Goal: Task Accomplishment & Management: Manage account settings

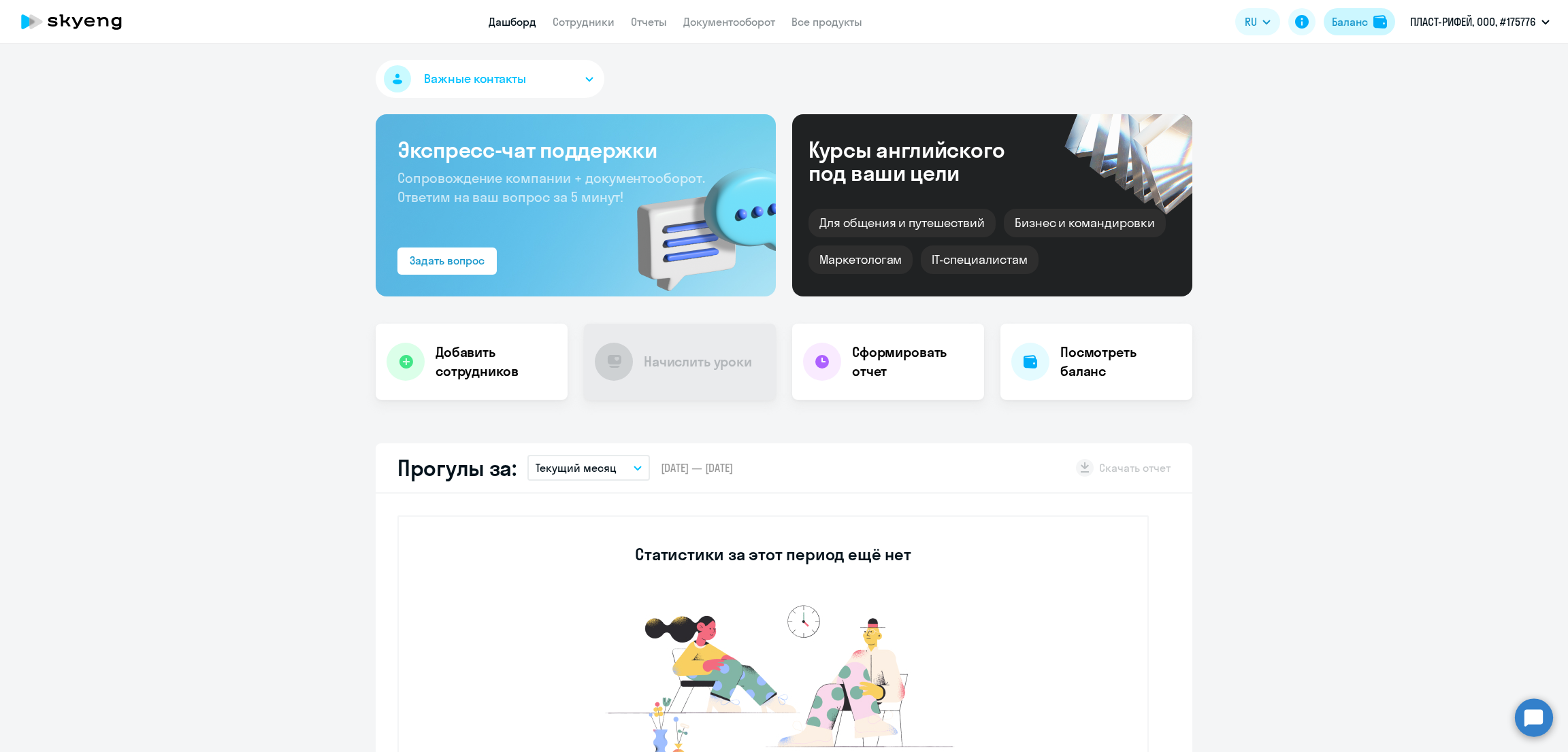
click at [1350, 25] on div "Баланс" at bounding box center [1350, 22] width 36 height 17
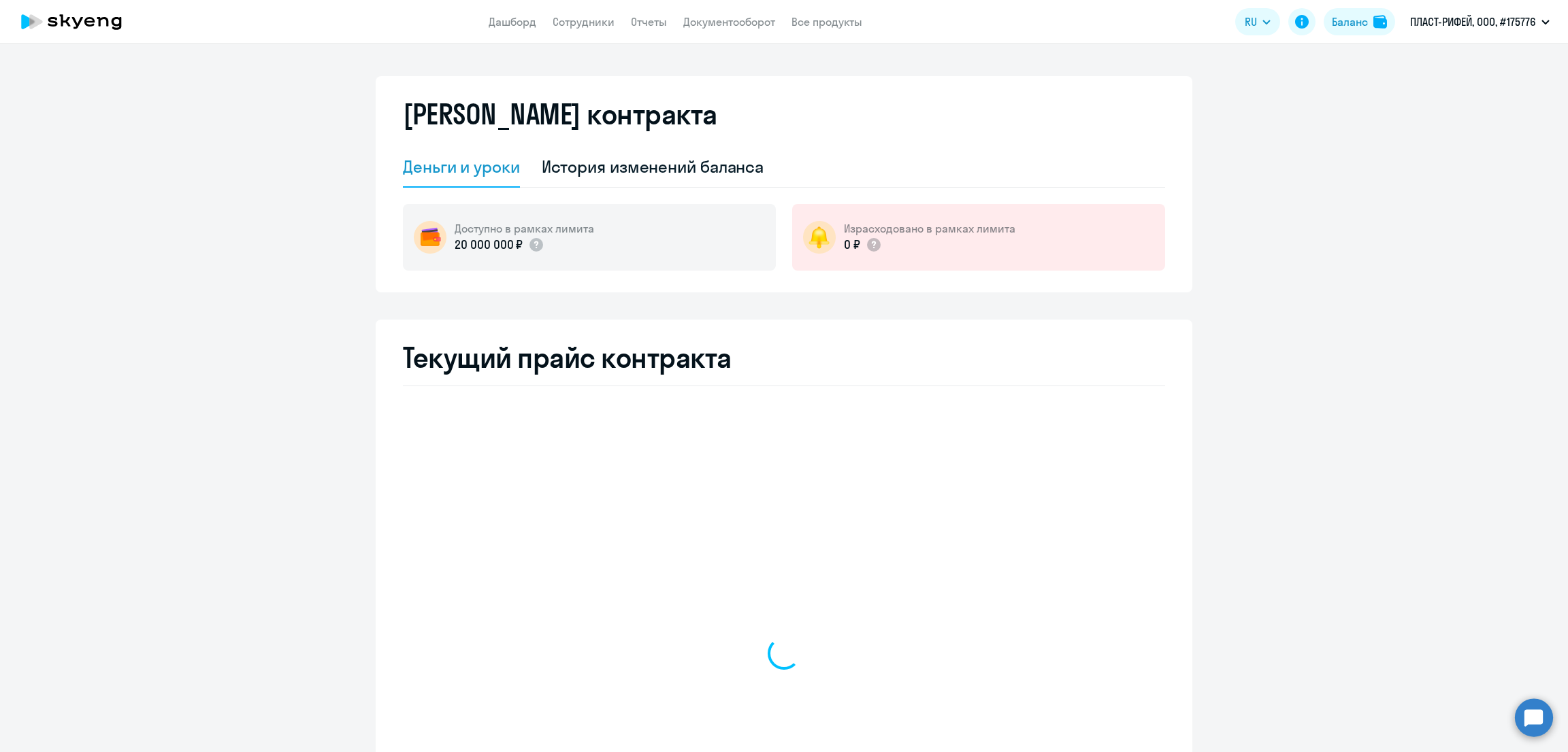
select select "english_adult_not_native_speaker"
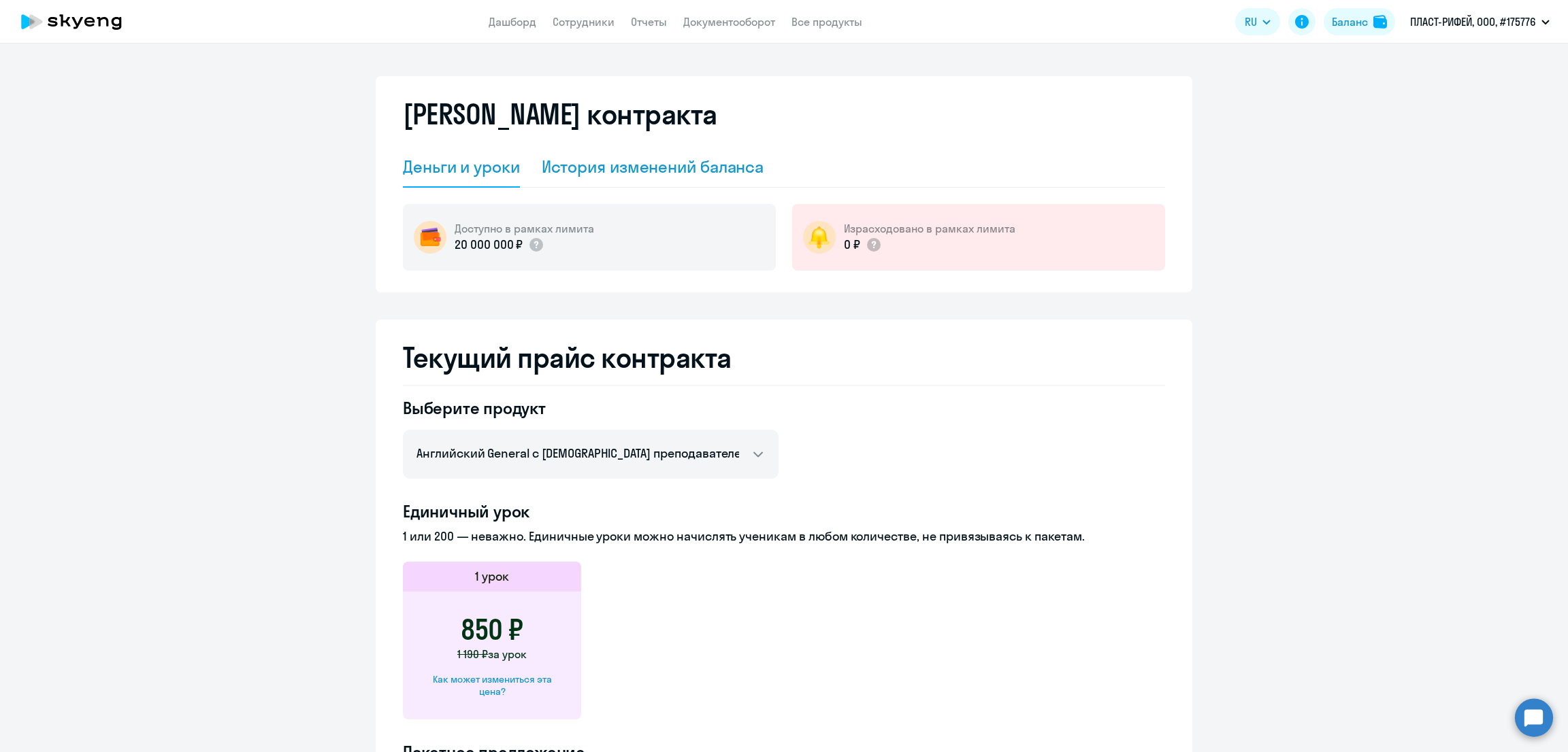
click at [659, 168] on div "История изменений баланса" at bounding box center [653, 167] width 223 height 22
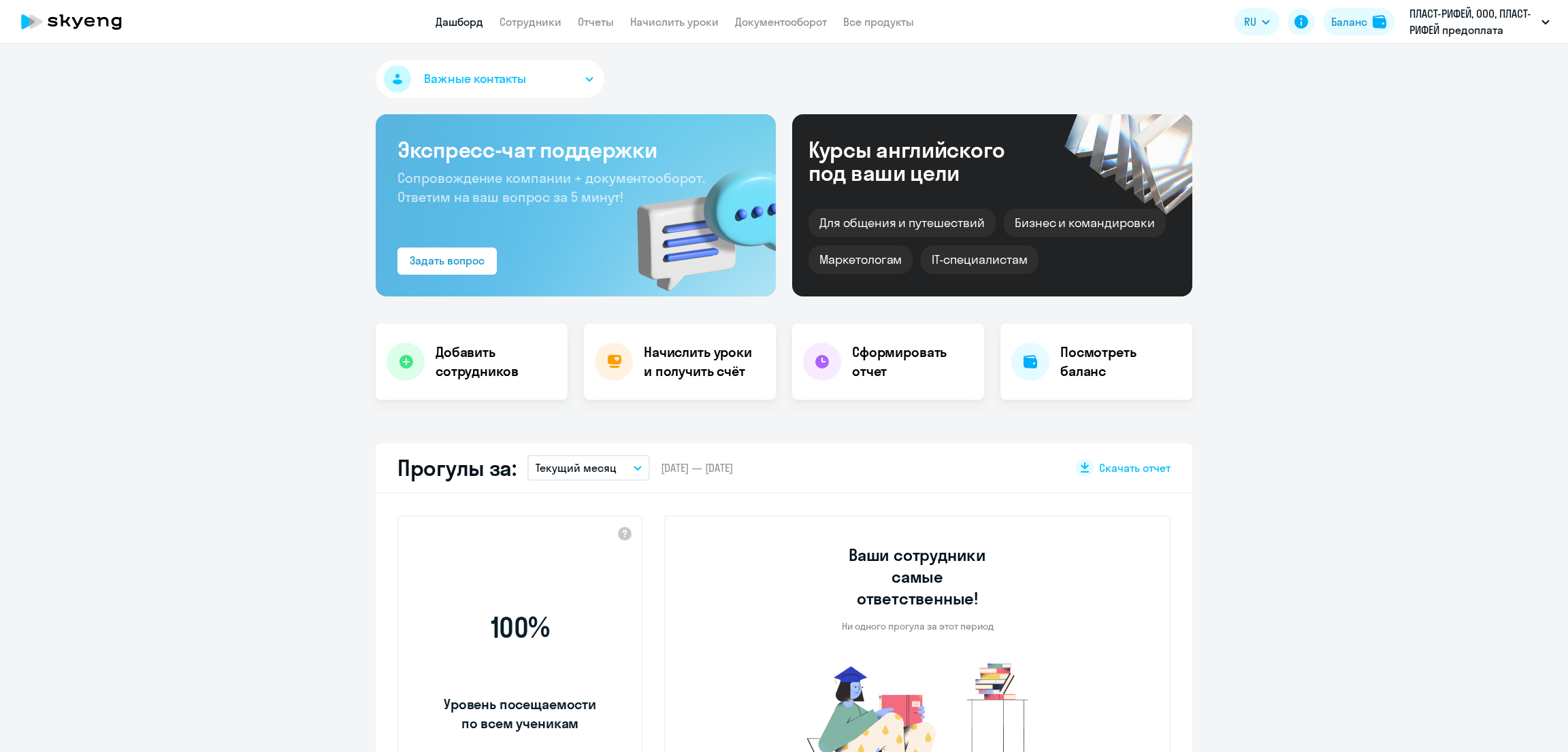
select select "30"
click at [532, 16] on link "Сотрудники" at bounding box center [530, 22] width 62 height 14
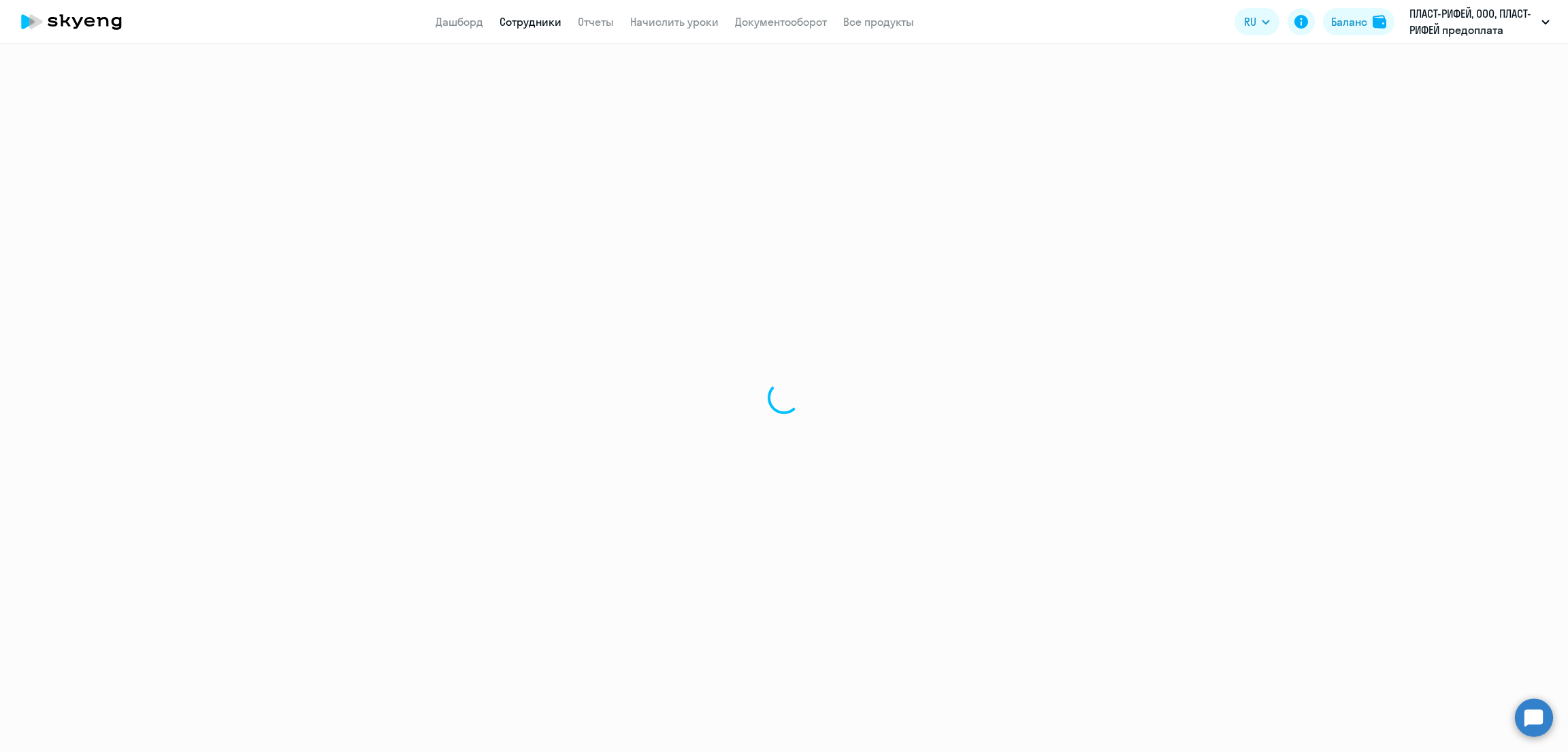
select select "30"
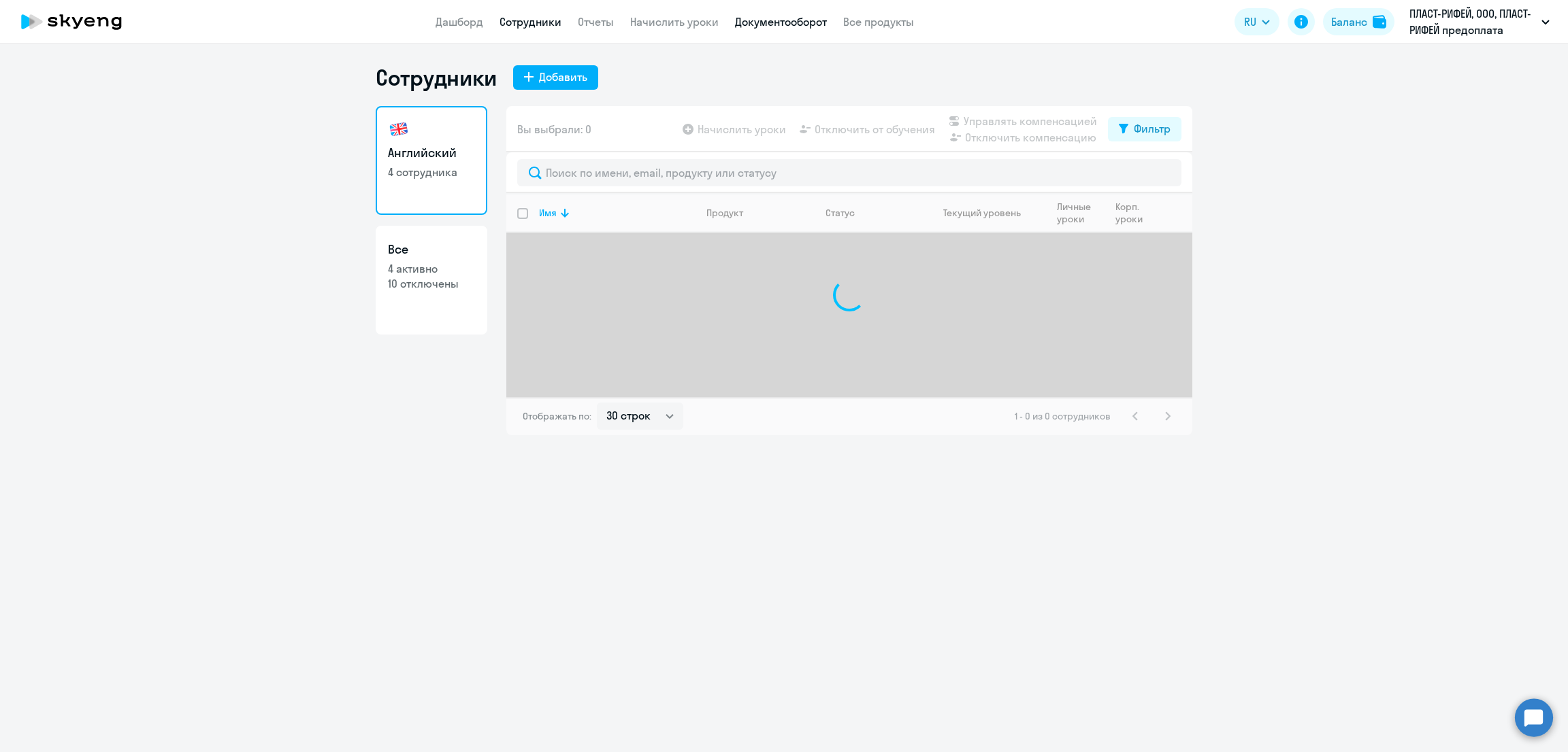
click at [778, 24] on link "Документооборот" at bounding box center [781, 22] width 92 height 14
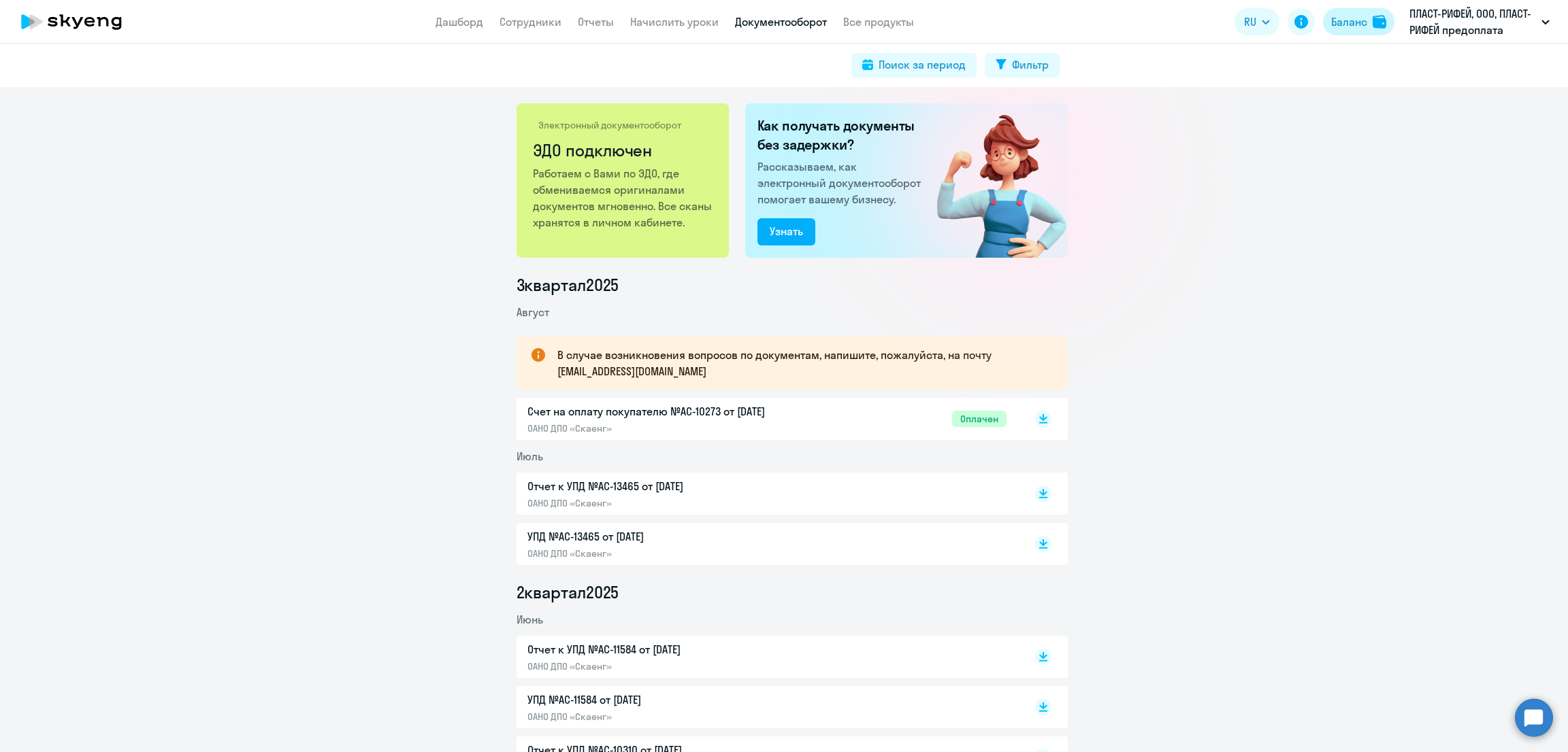
click at [1353, 22] on div "Баланс" at bounding box center [1350, 22] width 36 height 17
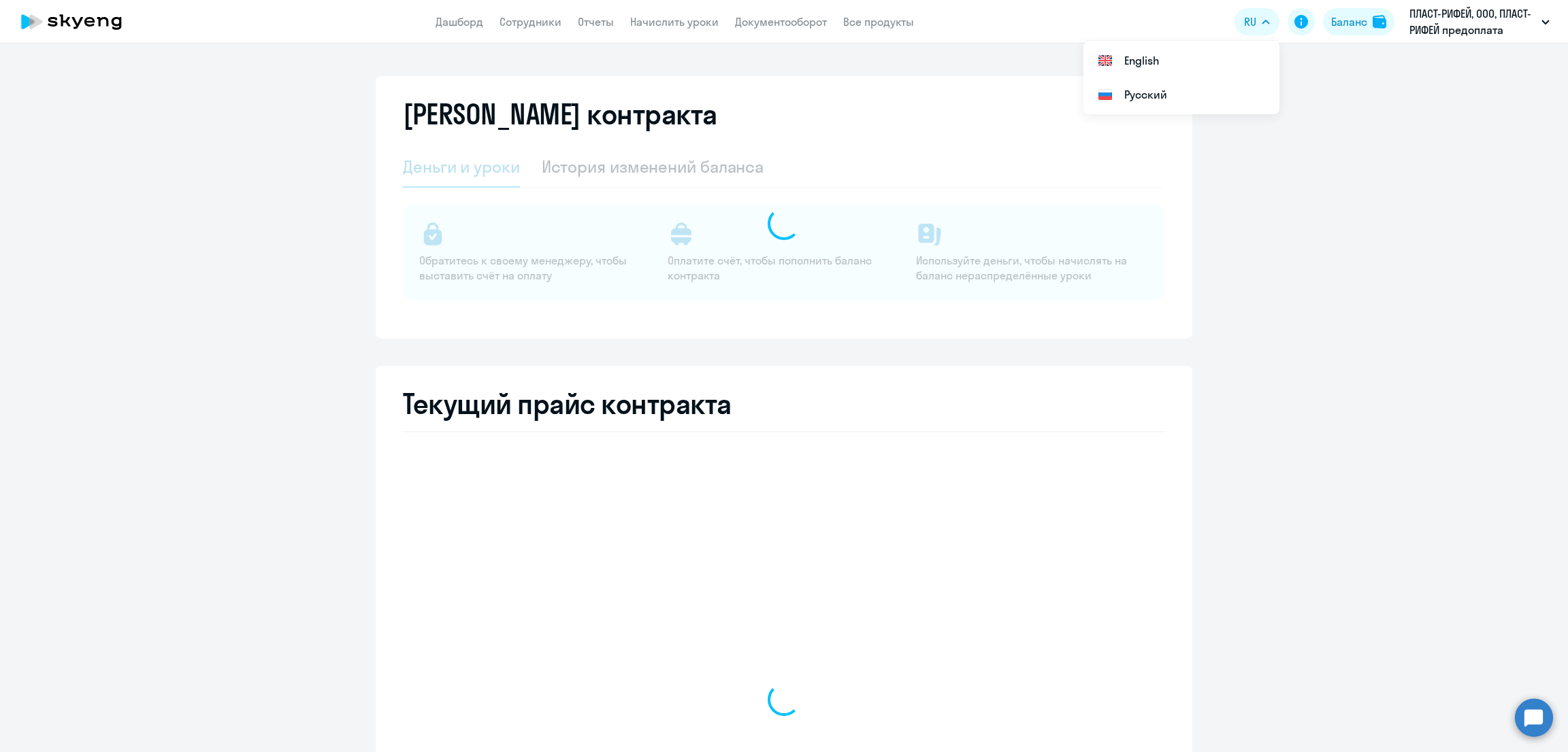
select select "english_adult_not_native_speaker"
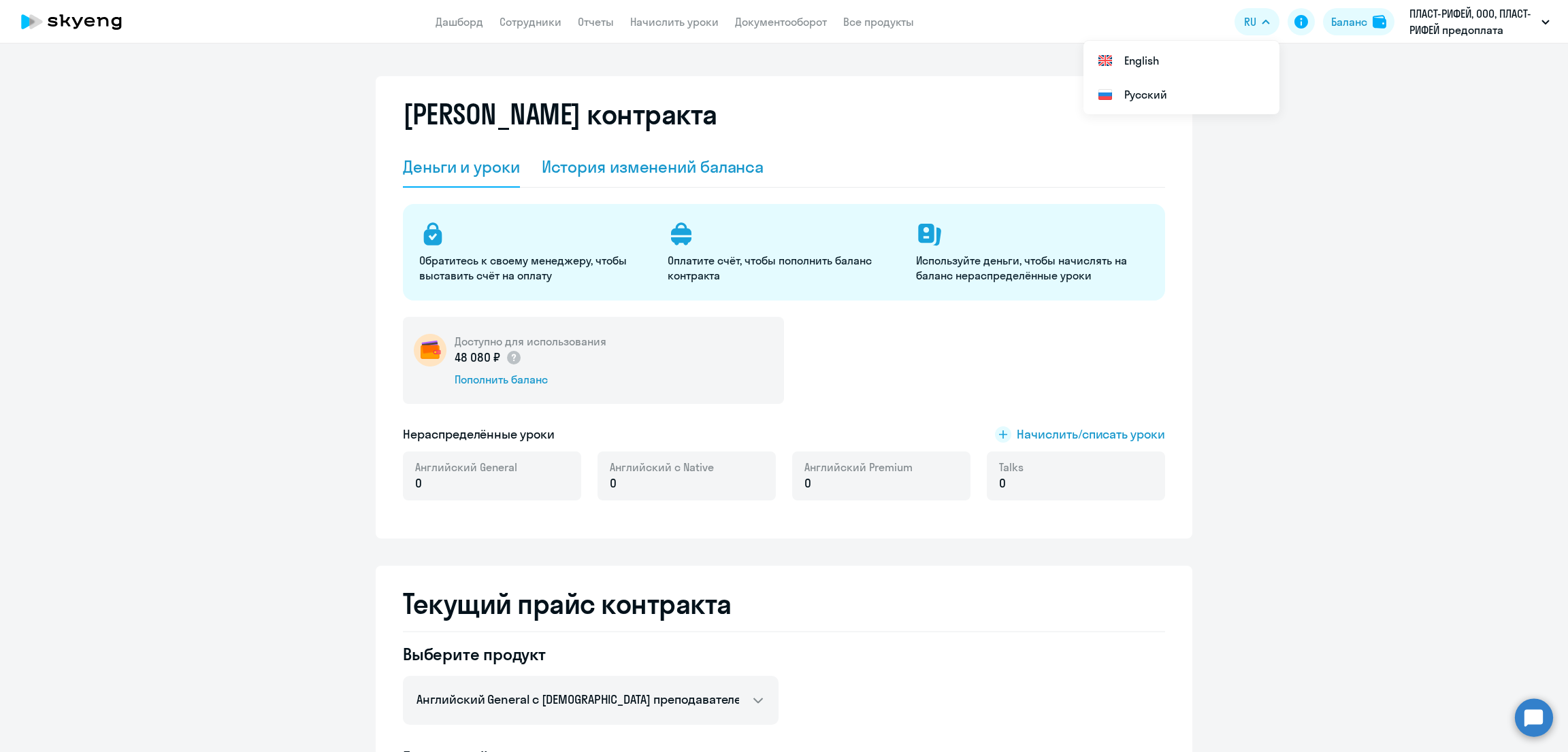
click at [711, 173] on div "История изменений баланса" at bounding box center [653, 167] width 223 height 22
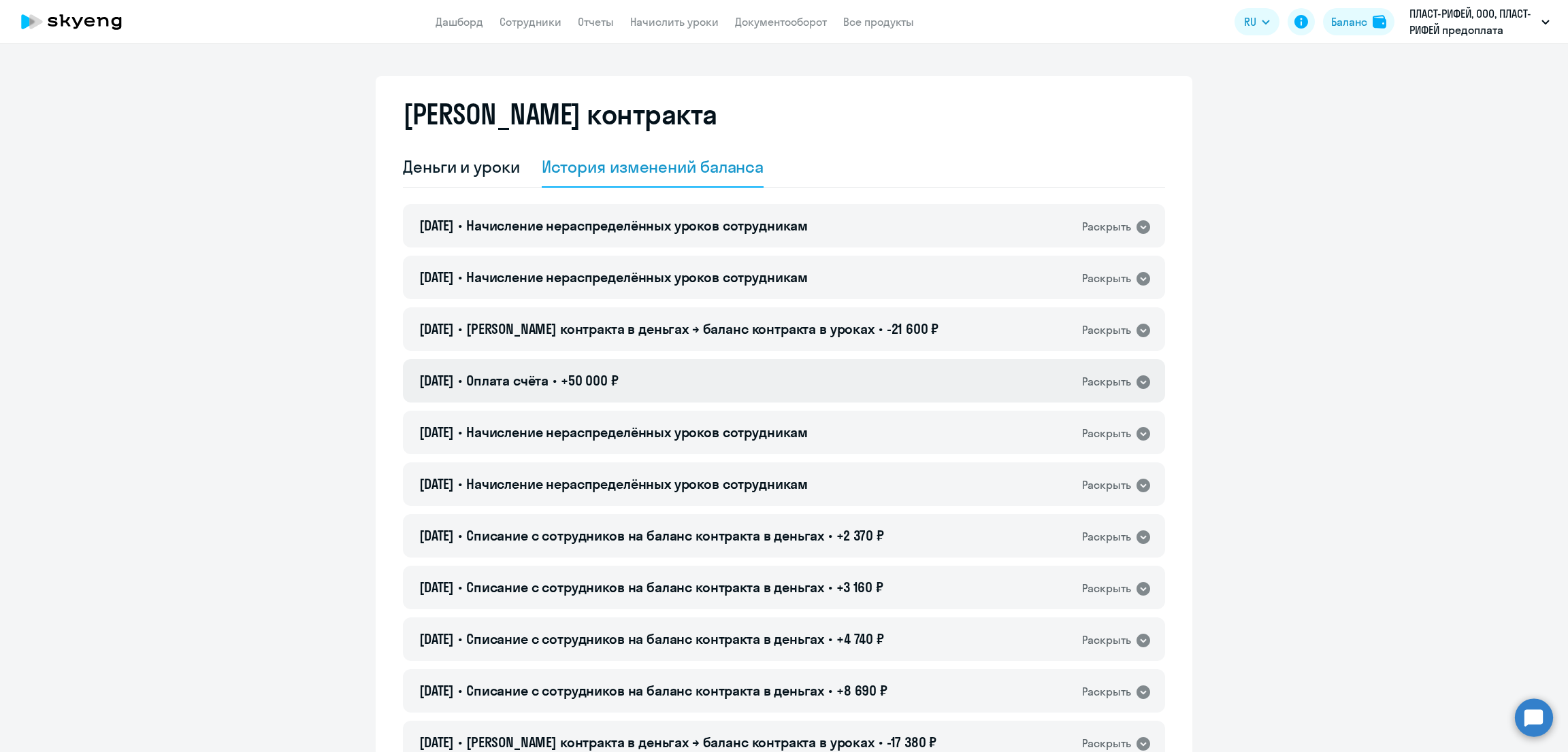
click at [546, 386] on span "Оплата счёта" at bounding box center [508, 380] width 83 height 17
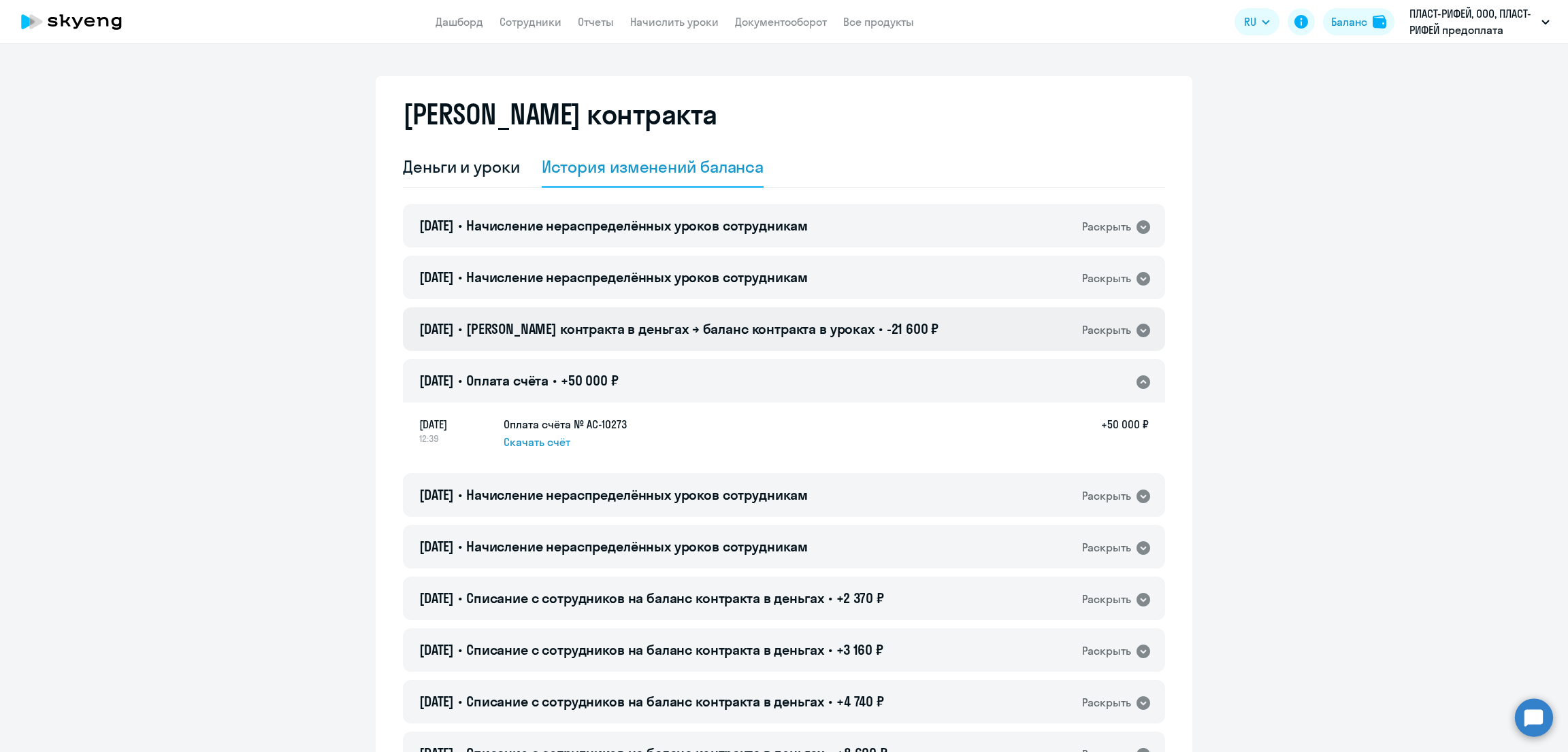
click at [887, 326] on span "-21 600 ₽" at bounding box center [913, 329] width 52 height 17
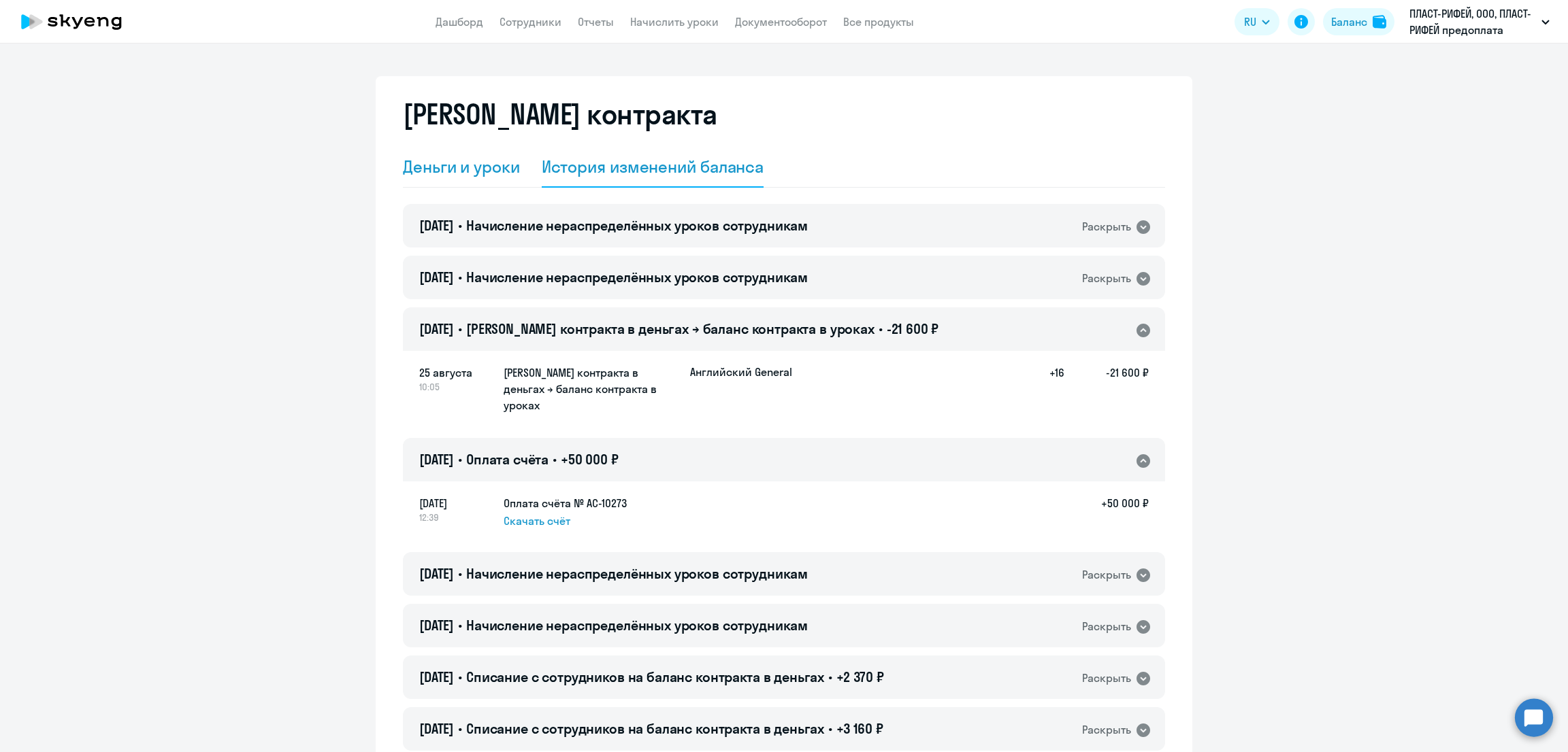
click at [446, 168] on div "Деньги и уроки" at bounding box center [461, 167] width 117 height 22
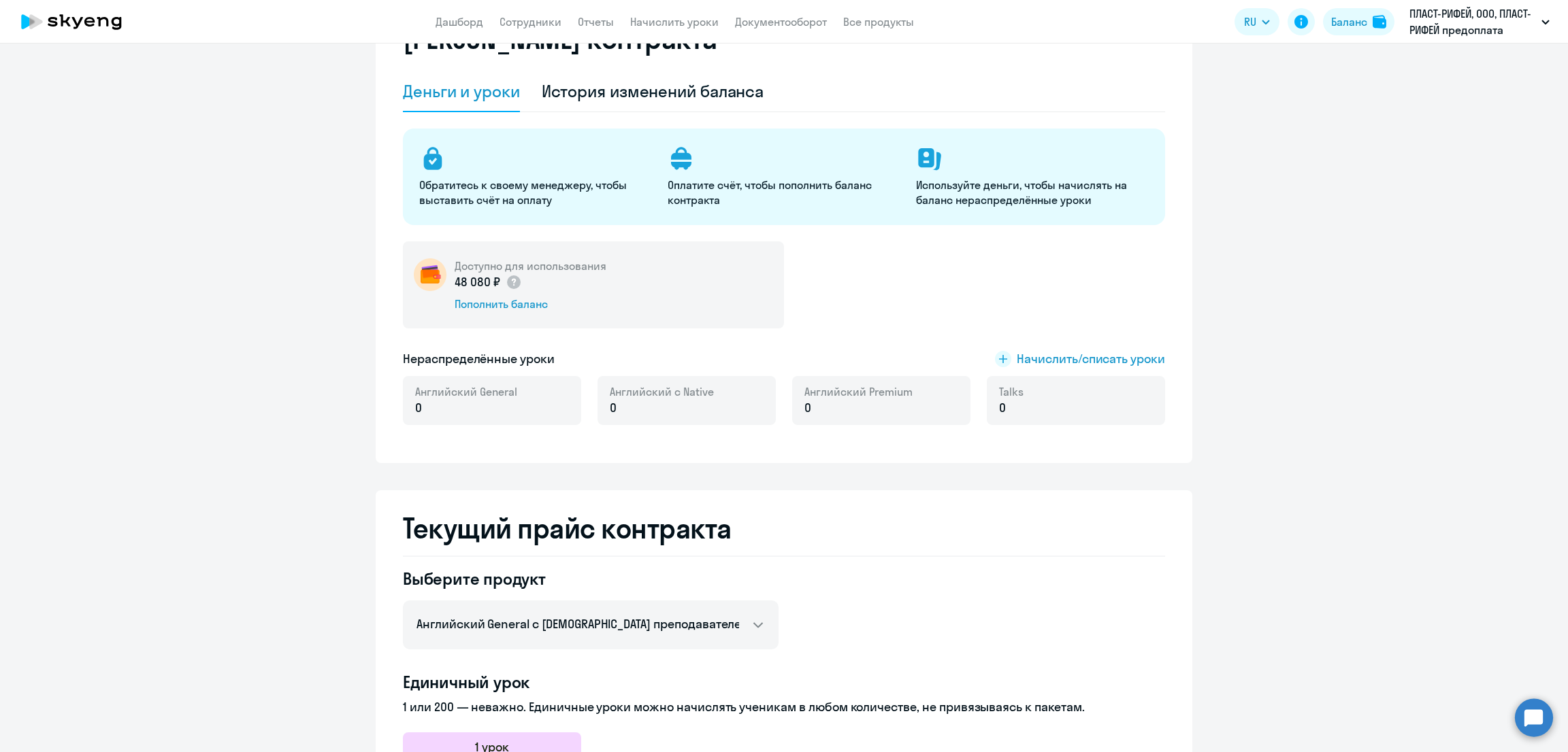
scroll to position [66, 0]
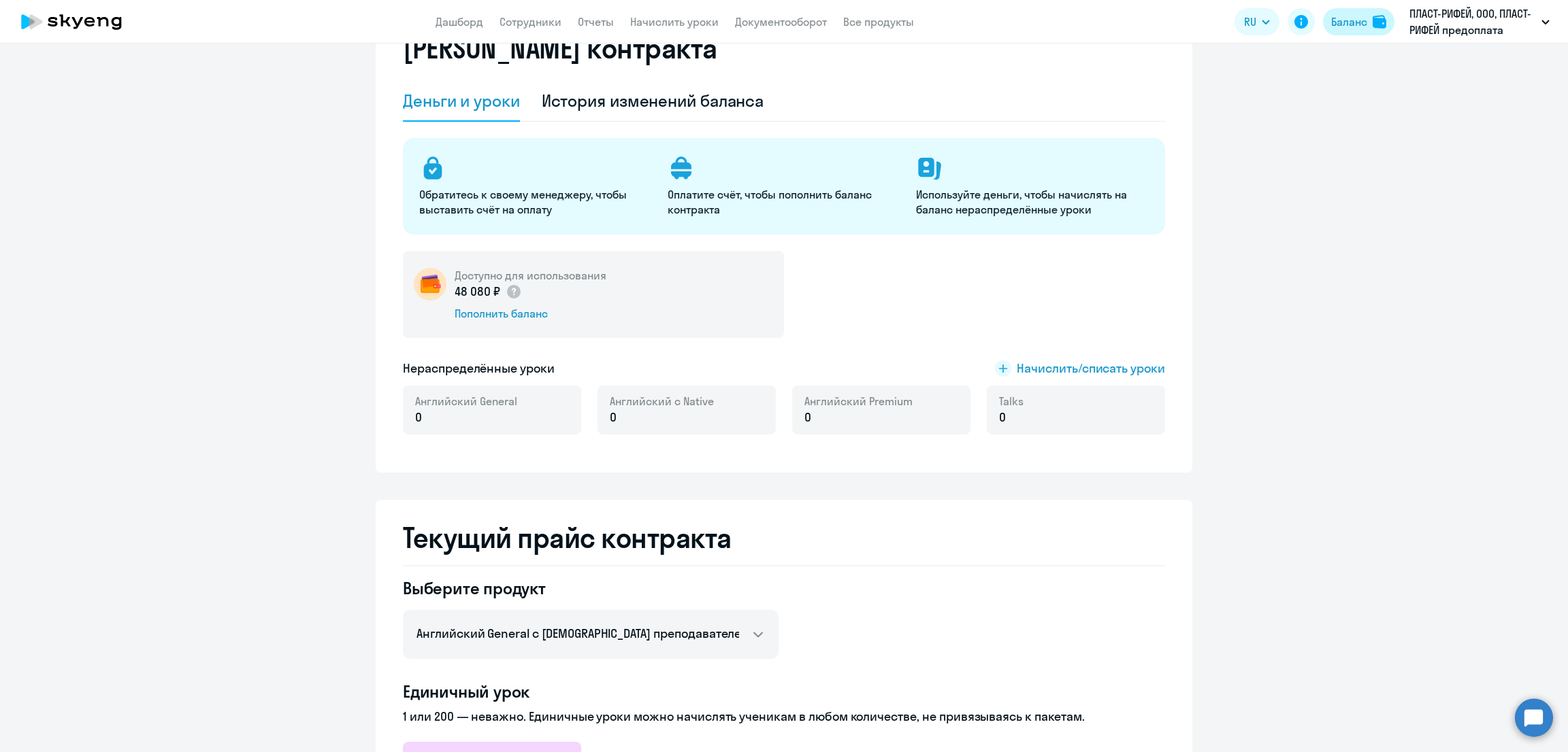
click at [1339, 25] on div "Баланс" at bounding box center [1350, 22] width 36 height 17
click at [630, 95] on div "История изменений баланса" at bounding box center [653, 101] width 223 height 22
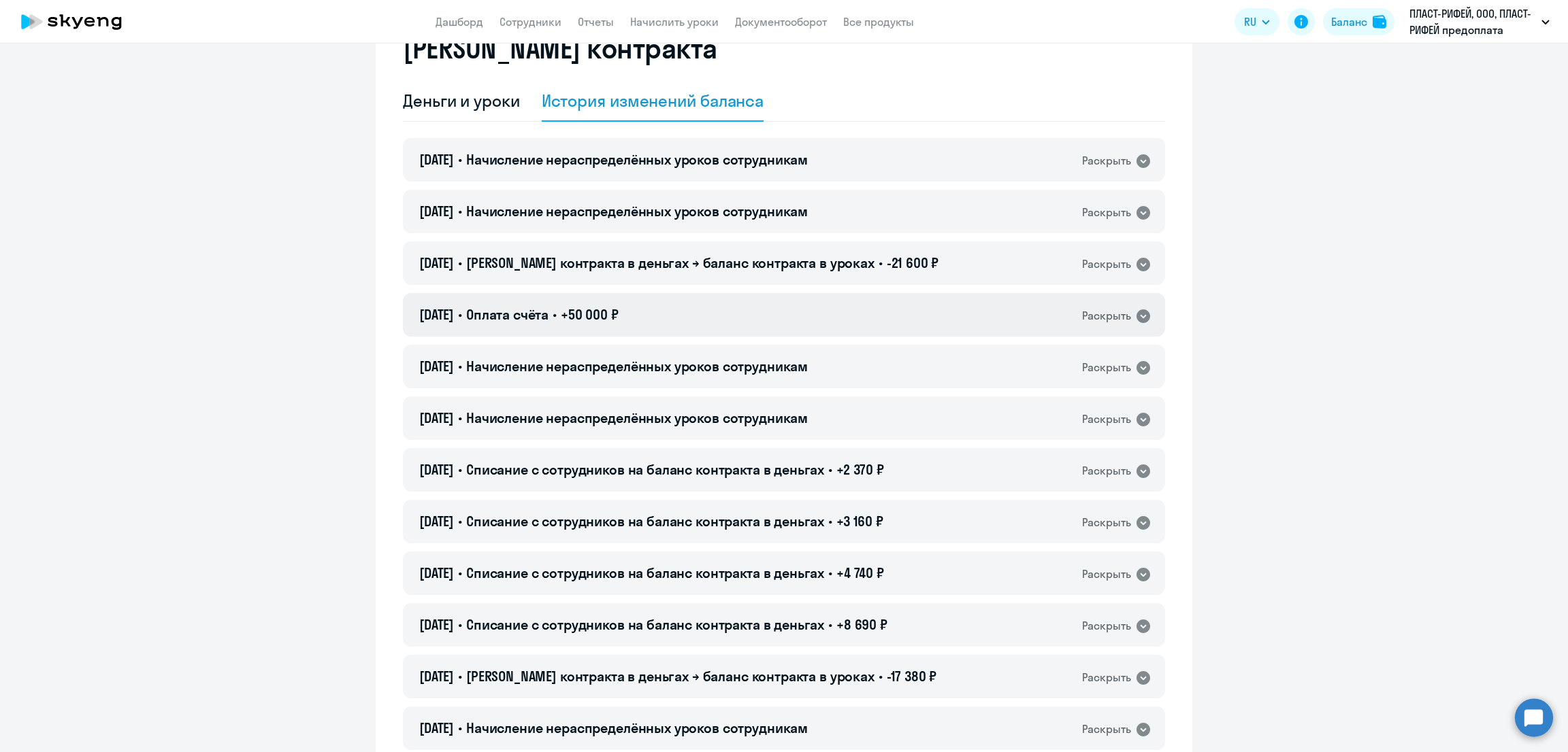
click at [635, 319] on div "[DATE] • Оплата счёта • +50 000 ₽ Раскрыть" at bounding box center [784, 315] width 763 height 44
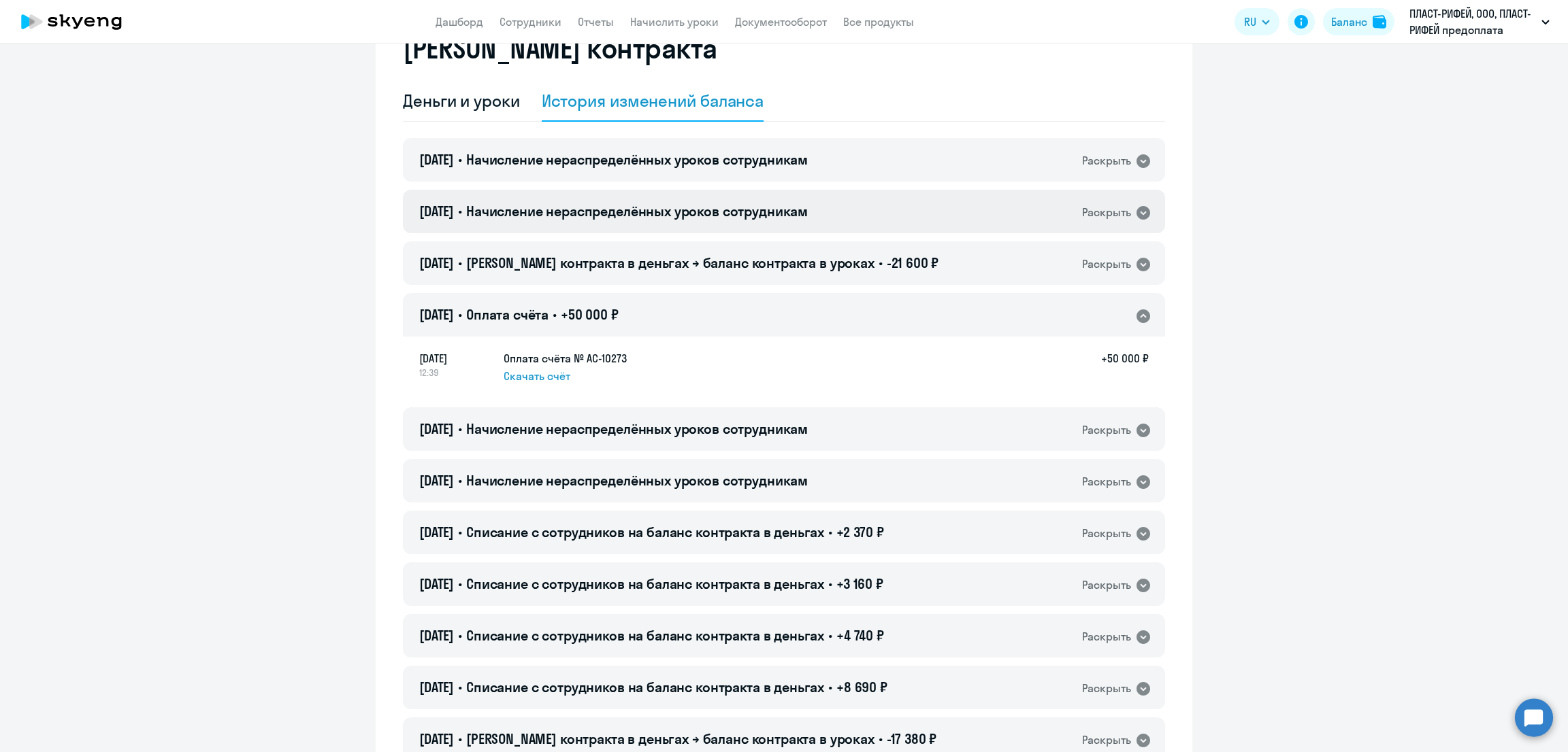
click at [720, 212] on span "Начисление нераспределённых уроков сотрудникам" at bounding box center [637, 211] width 342 height 17
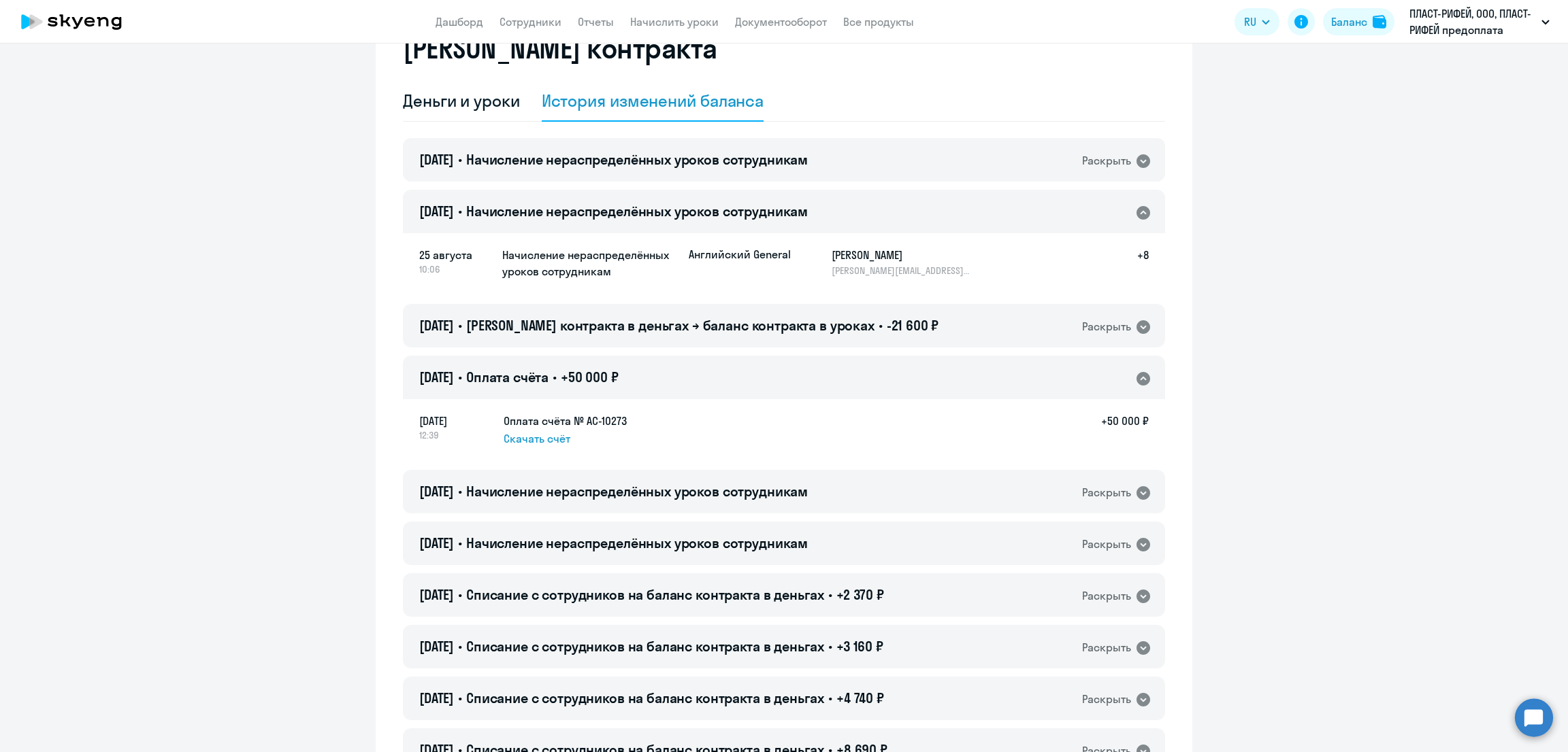
click at [656, 215] on span "Начисление нераспределённых уроков сотрудникам" at bounding box center [637, 211] width 342 height 17
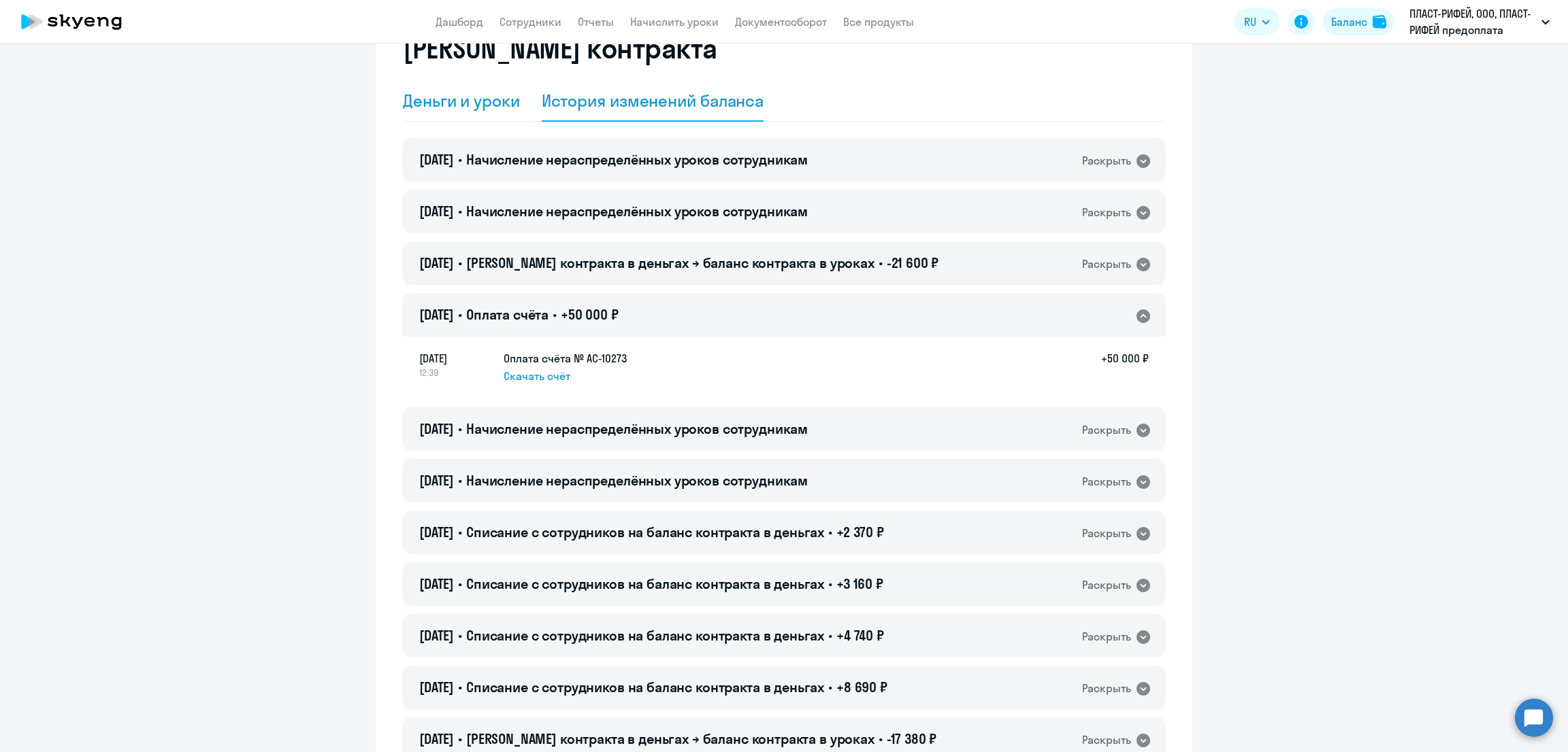
click at [403, 104] on div "Деньги и уроки" at bounding box center [461, 101] width 117 height 22
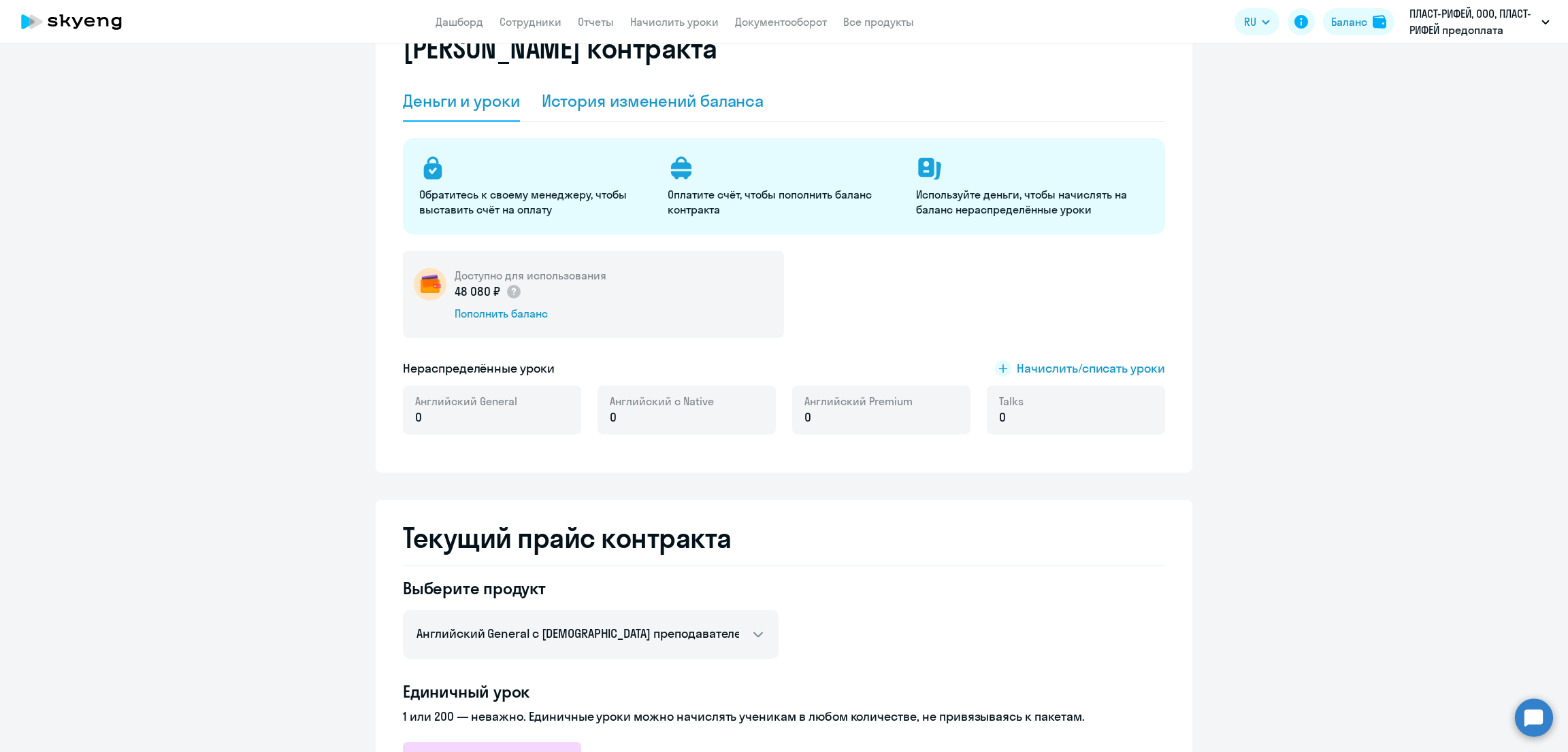
click at [591, 97] on div "История изменений баланса" at bounding box center [653, 101] width 223 height 22
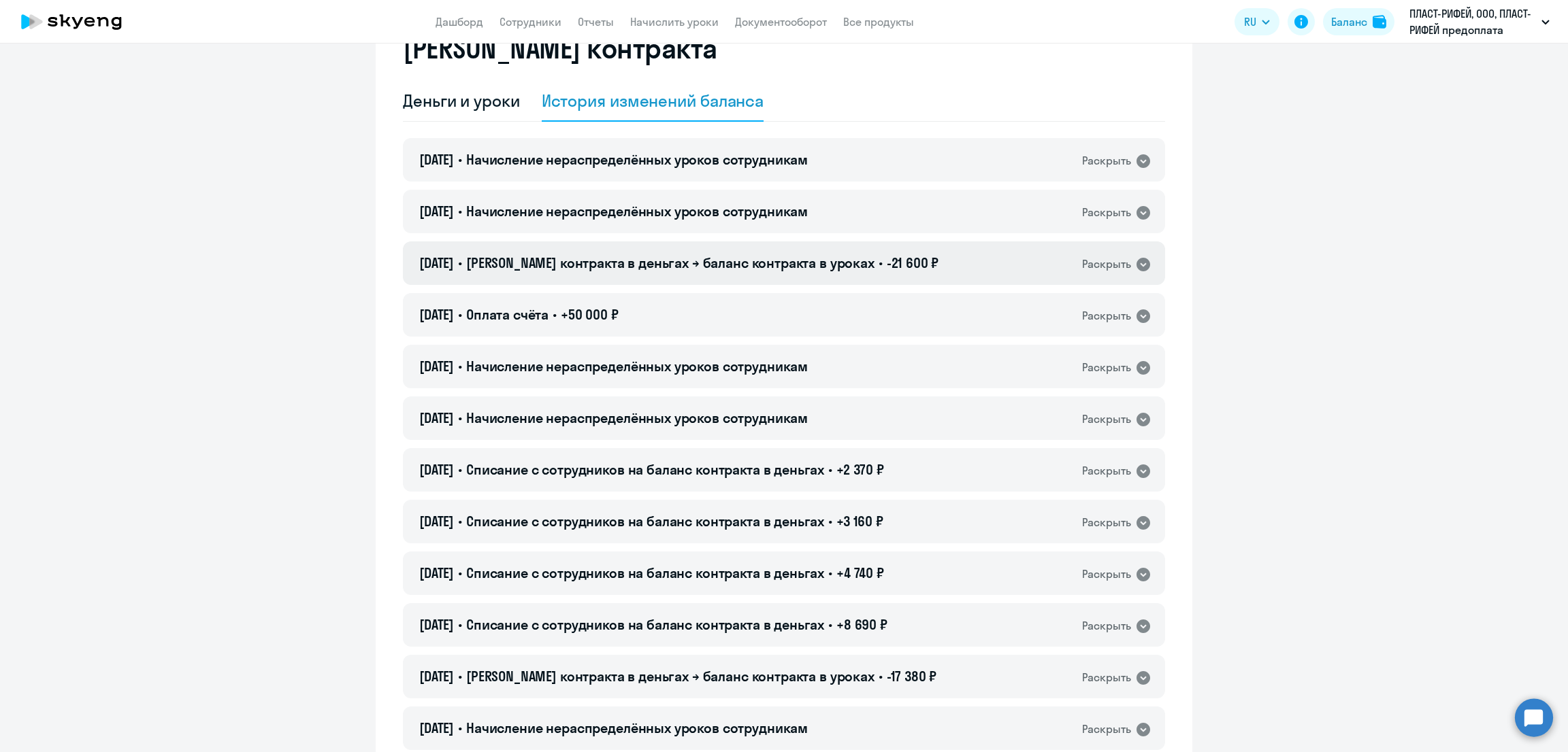
click at [752, 262] on span "[PERSON_NAME] контракта в деньгах → баланс контракта в уроках" at bounding box center [670, 263] width 409 height 17
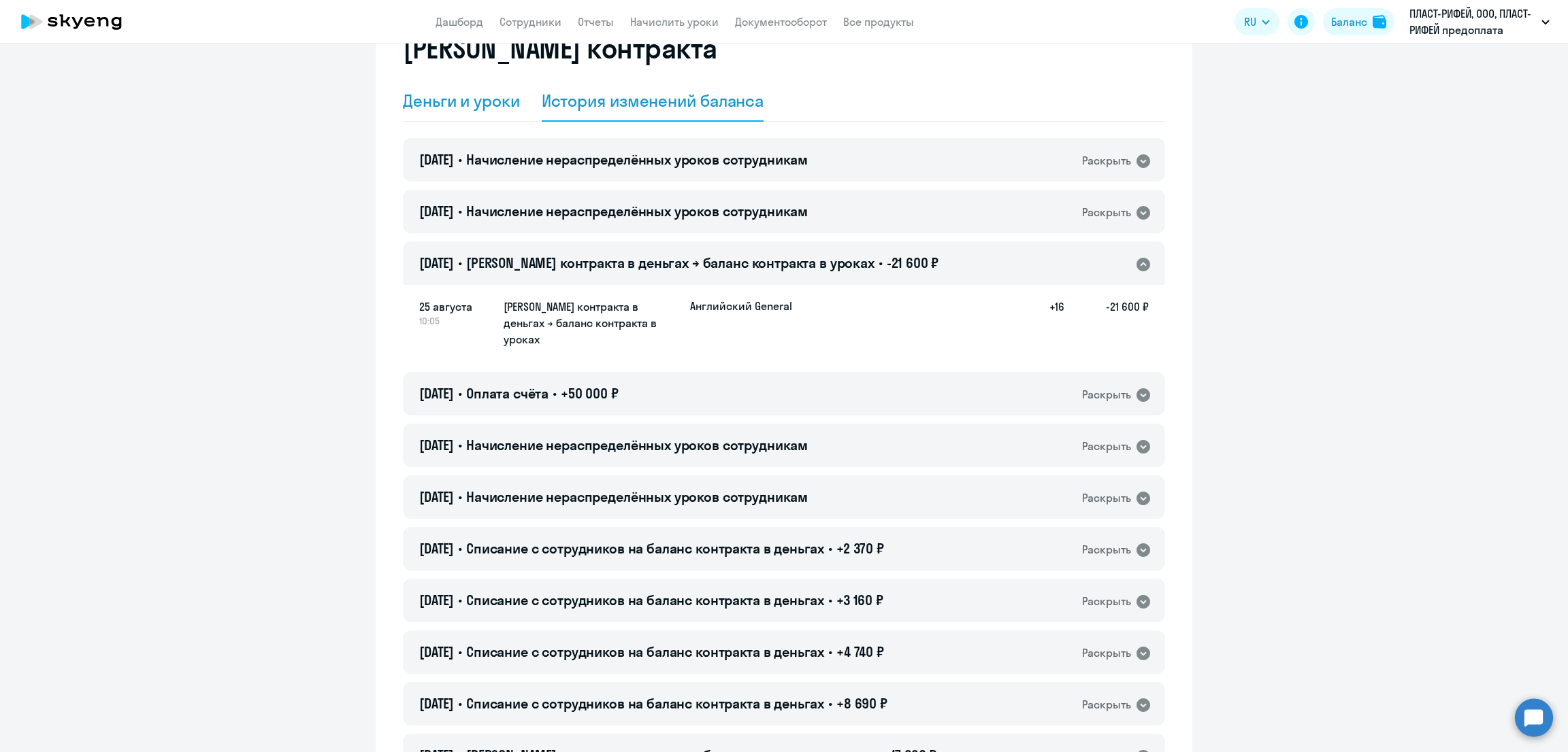
click at [468, 102] on div "Деньги и уроки" at bounding box center [461, 101] width 117 height 22
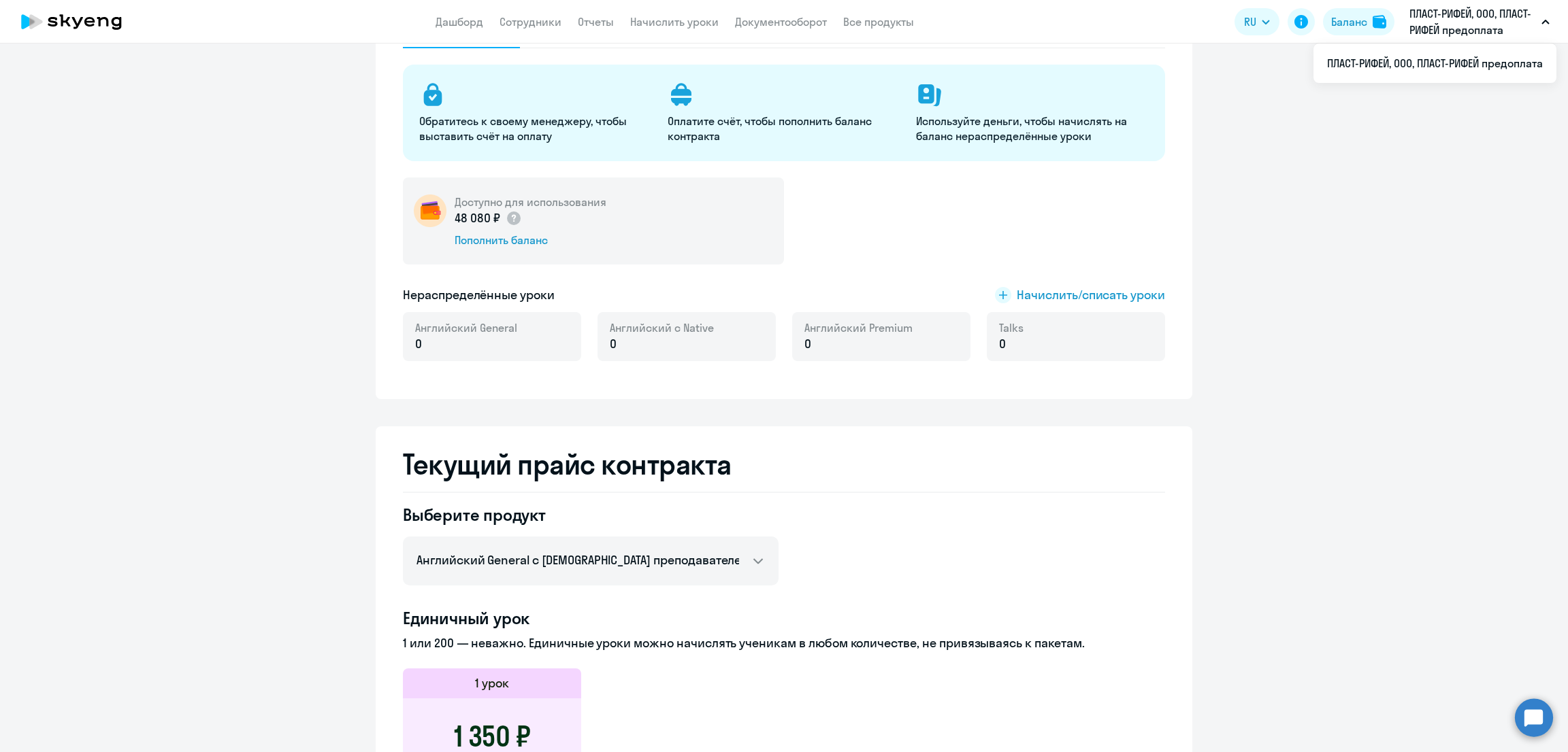
scroll to position [0, 0]
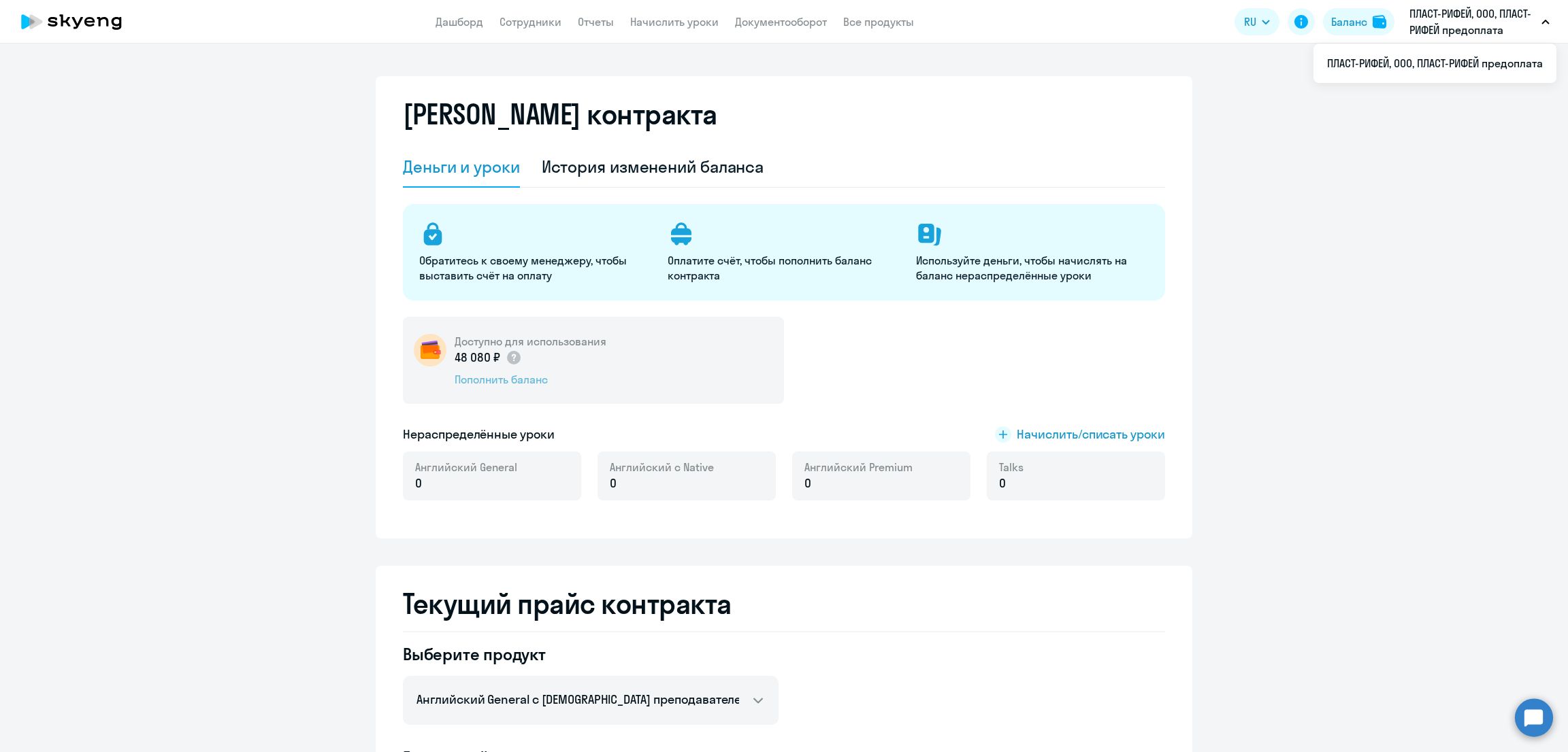
click at [517, 377] on div "Пополнить баланс" at bounding box center [530, 379] width 152 height 15
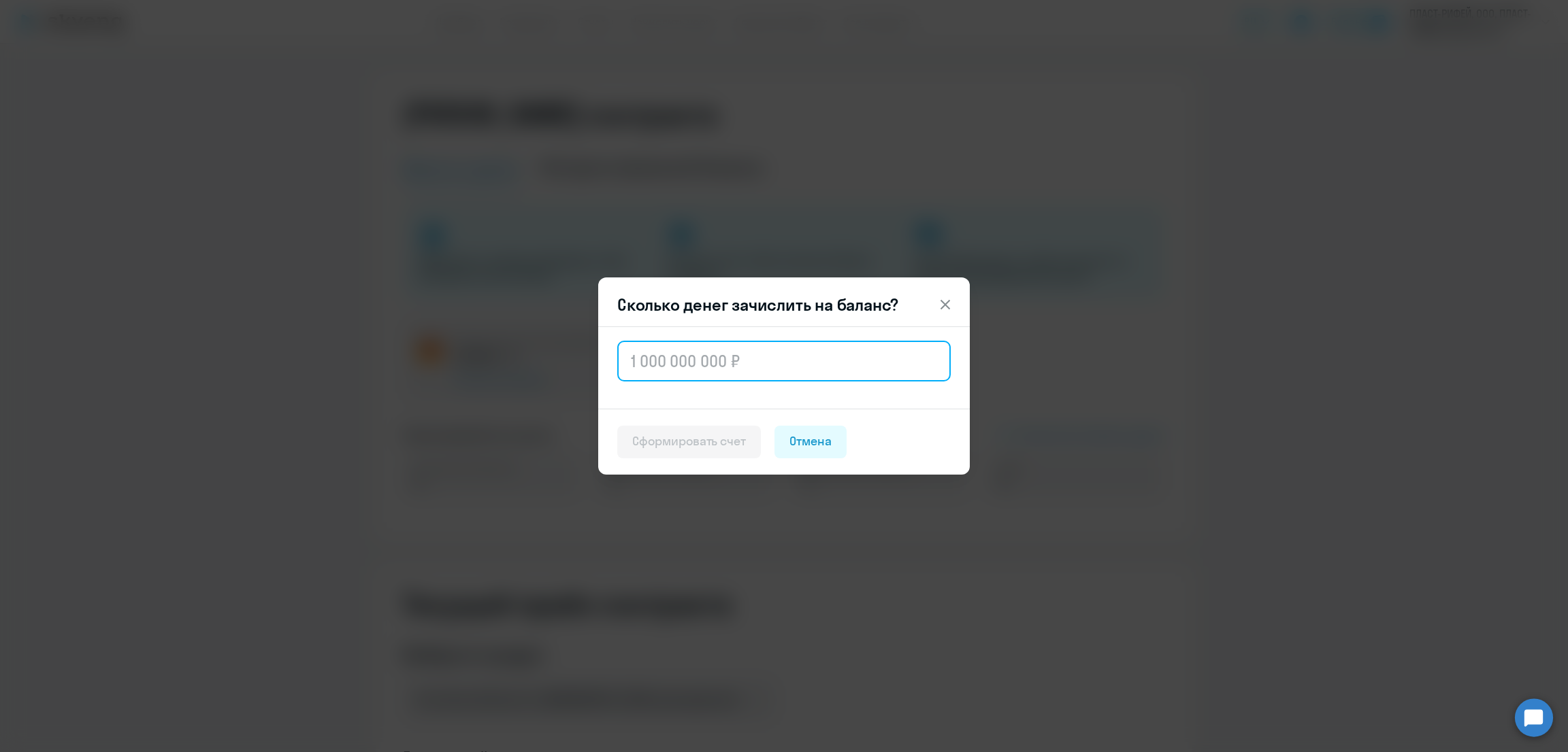
click at [801, 356] on input "text" at bounding box center [784, 361] width 334 height 41
type input "1 000"
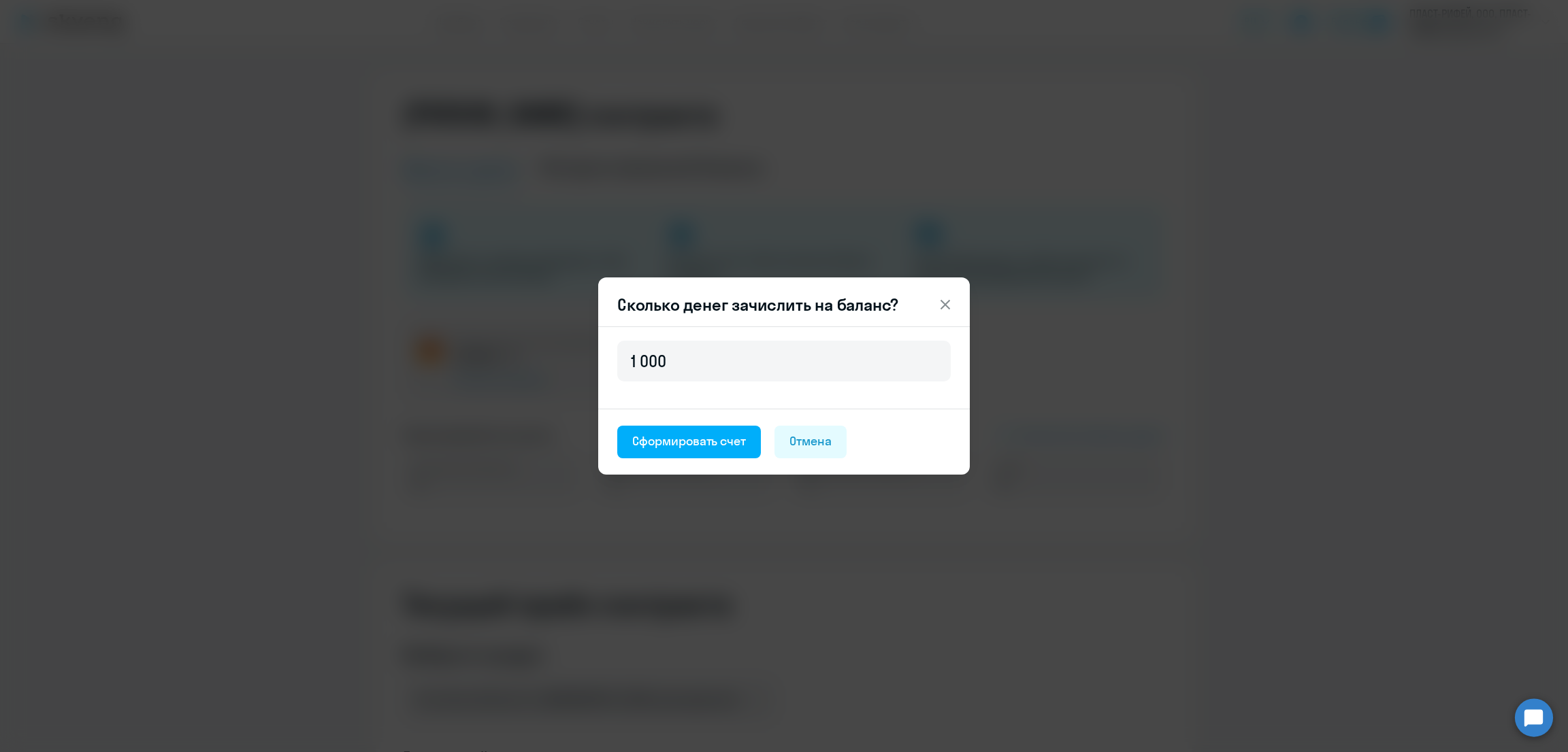
click at [947, 299] on icon at bounding box center [945, 305] width 17 height 17
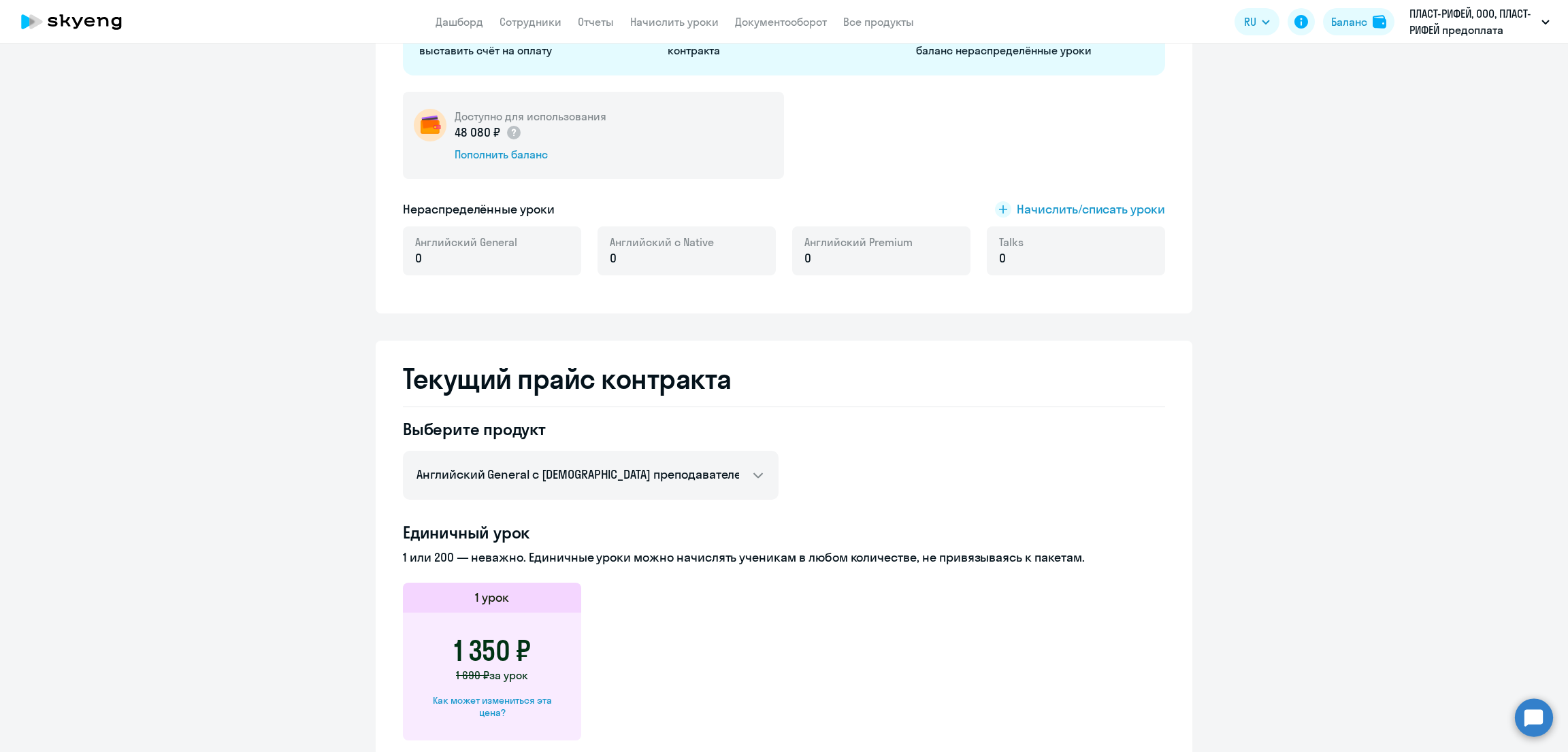
scroll to position [510, 0]
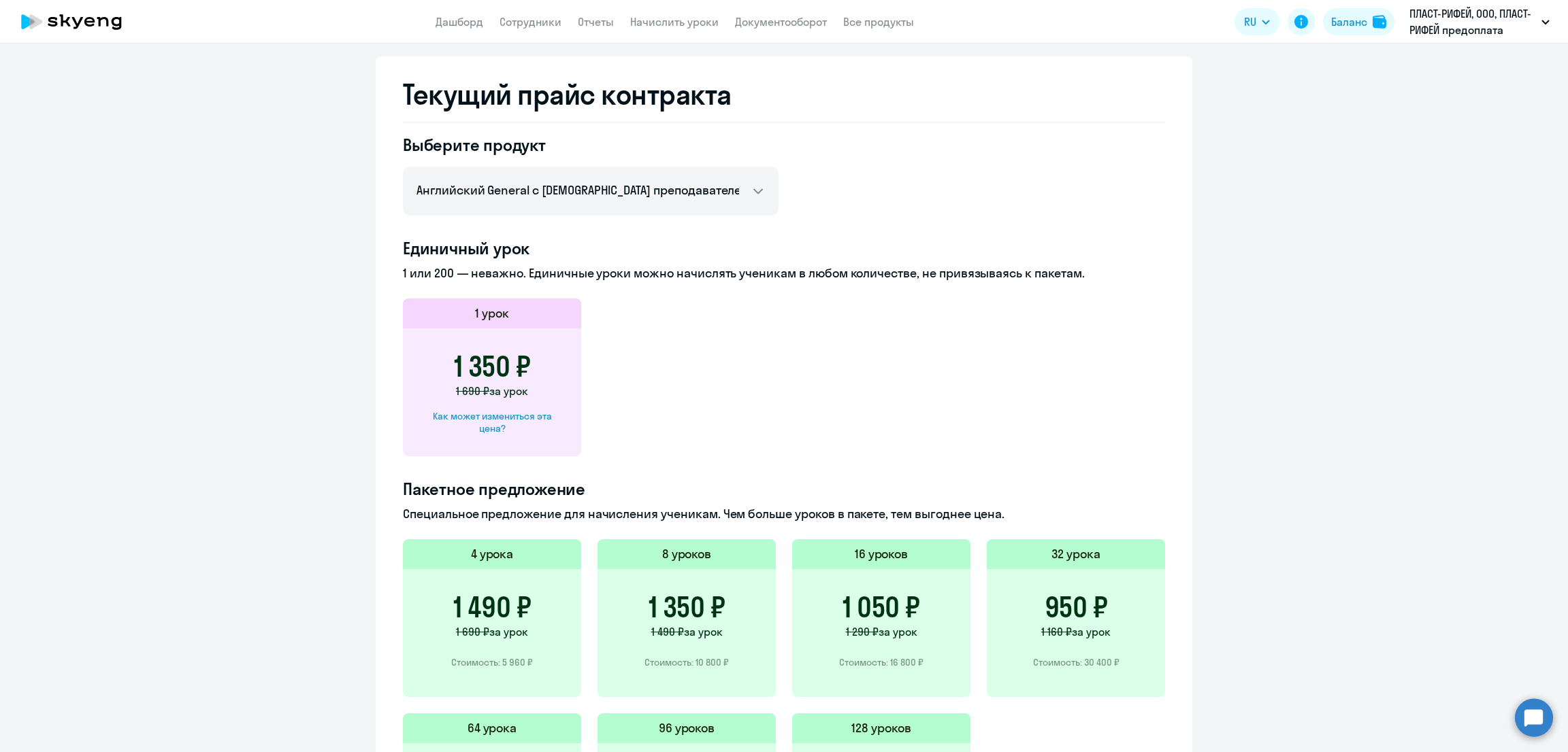
click at [532, 413] on div "Как может измениться эта цена?" at bounding box center [492, 423] width 135 height 25
select select "english_adult_not_native_speaker"
